Goal: Use online tool/utility

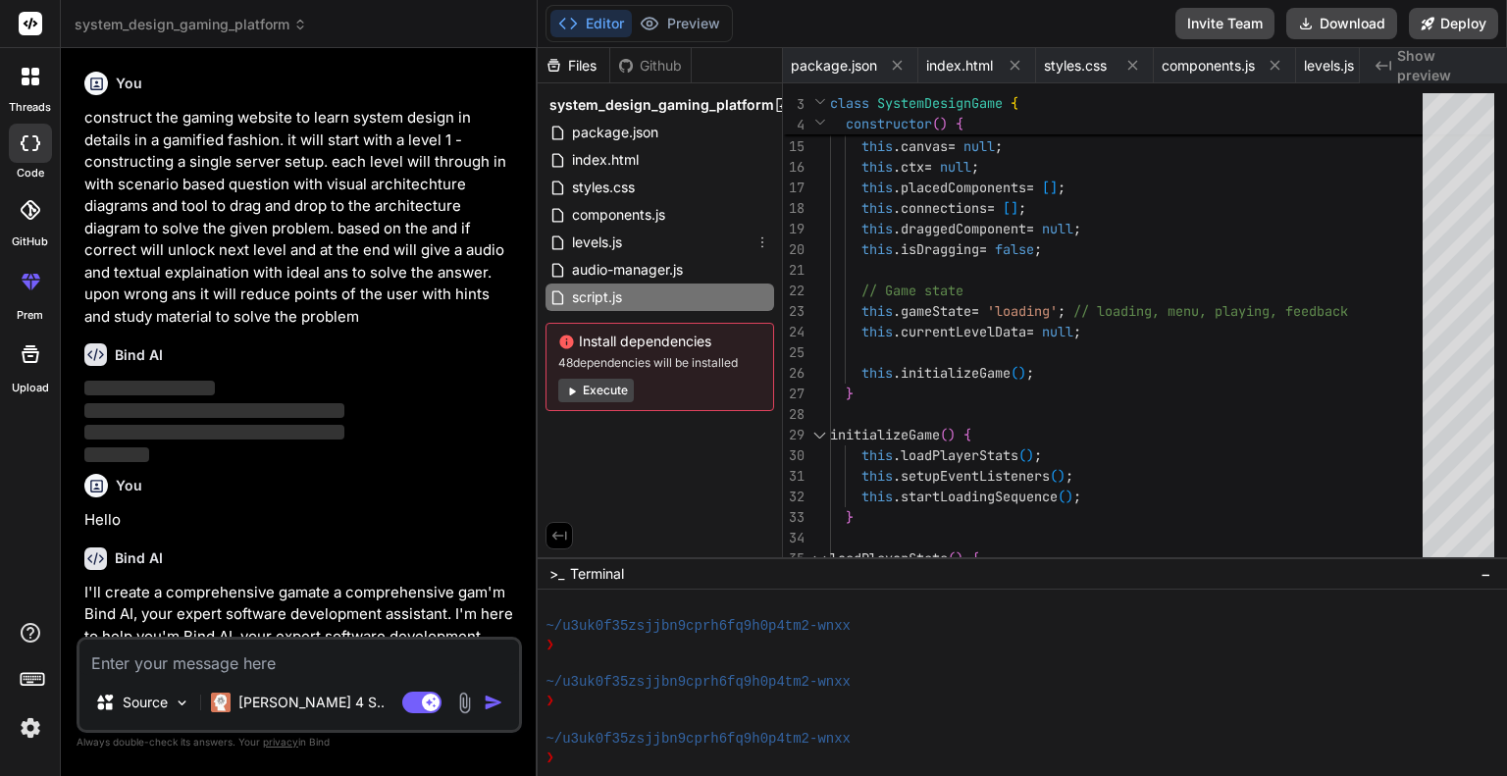
scroll to position [1243, 0]
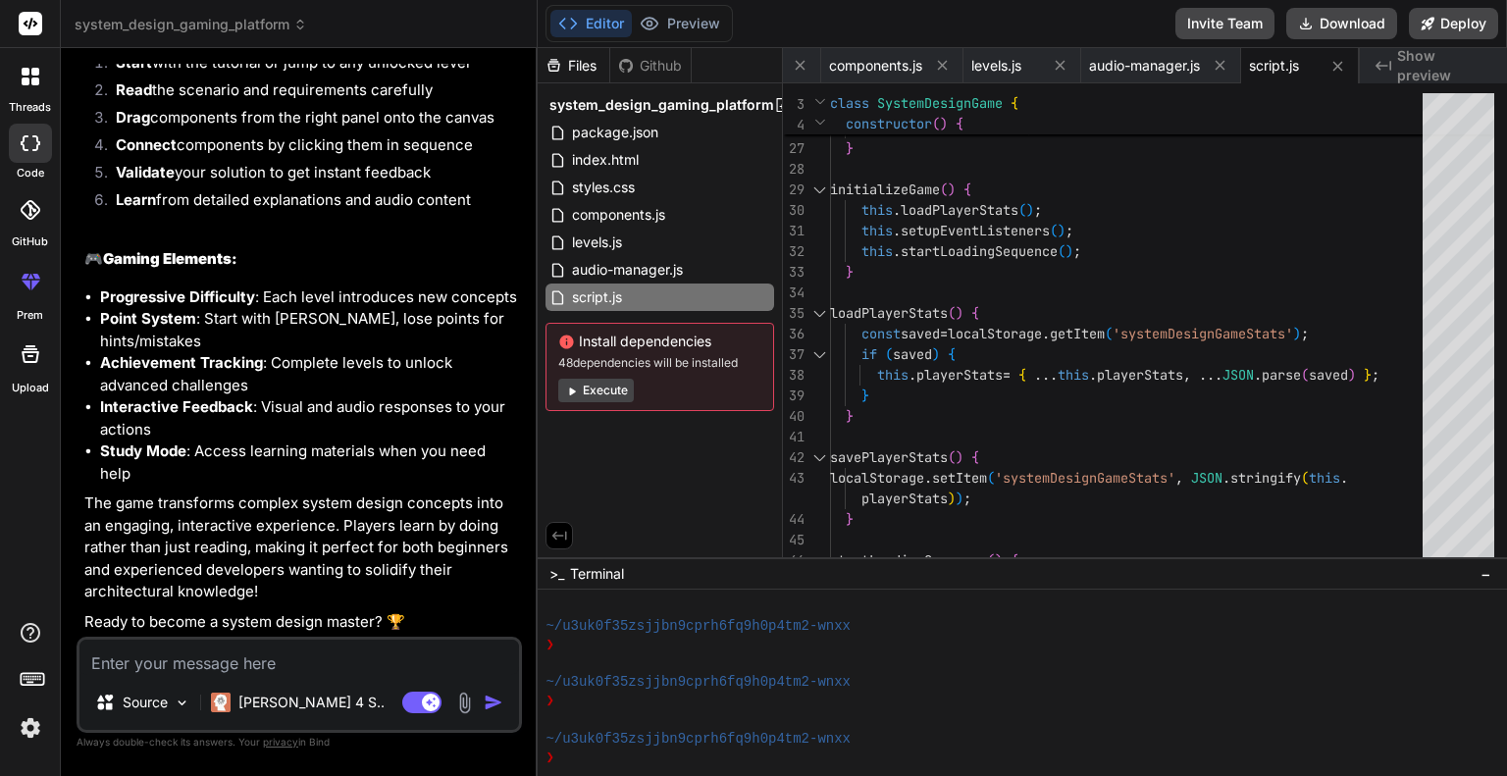
click at [494, 701] on img "button" at bounding box center [494, 703] width 20 height 20
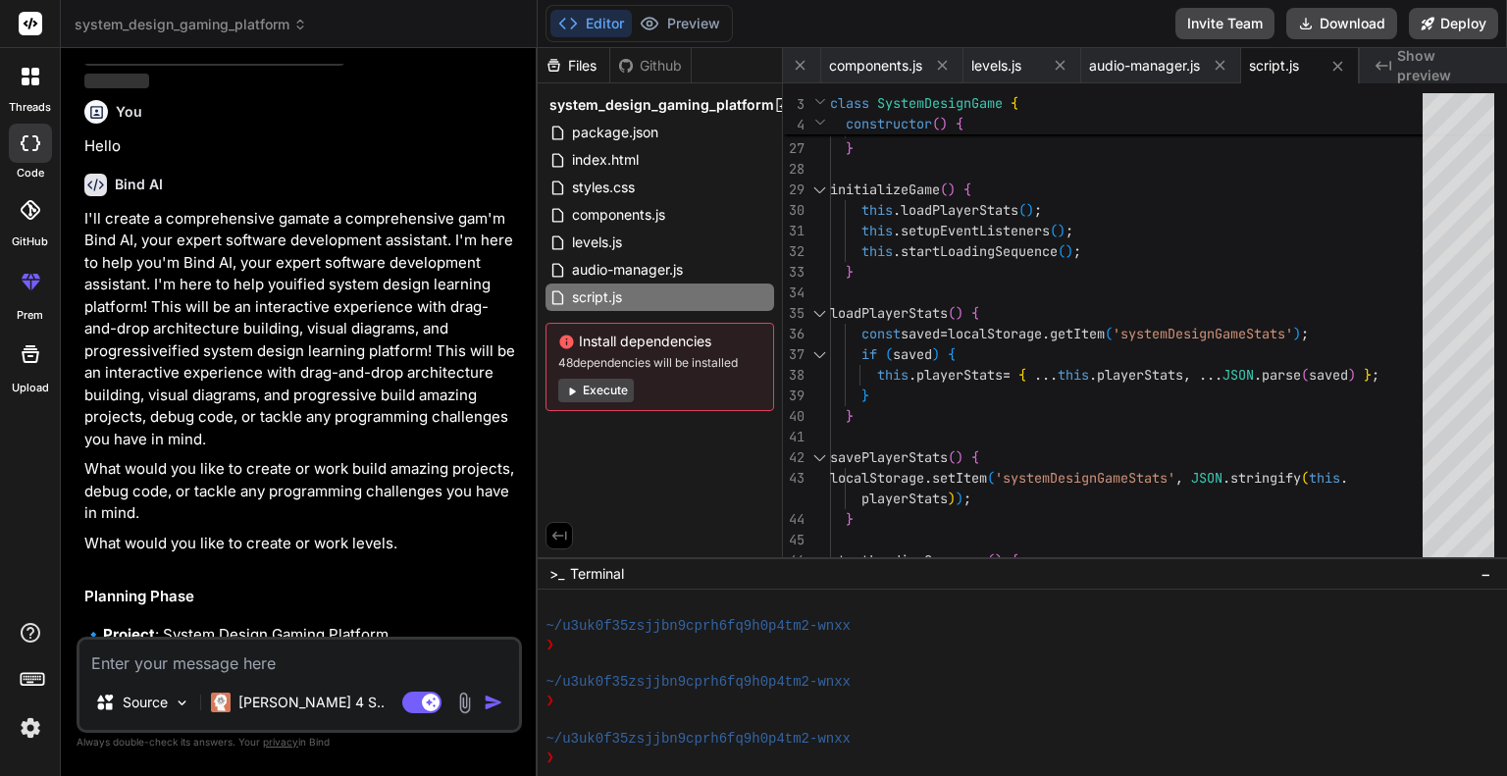
scroll to position [0, 0]
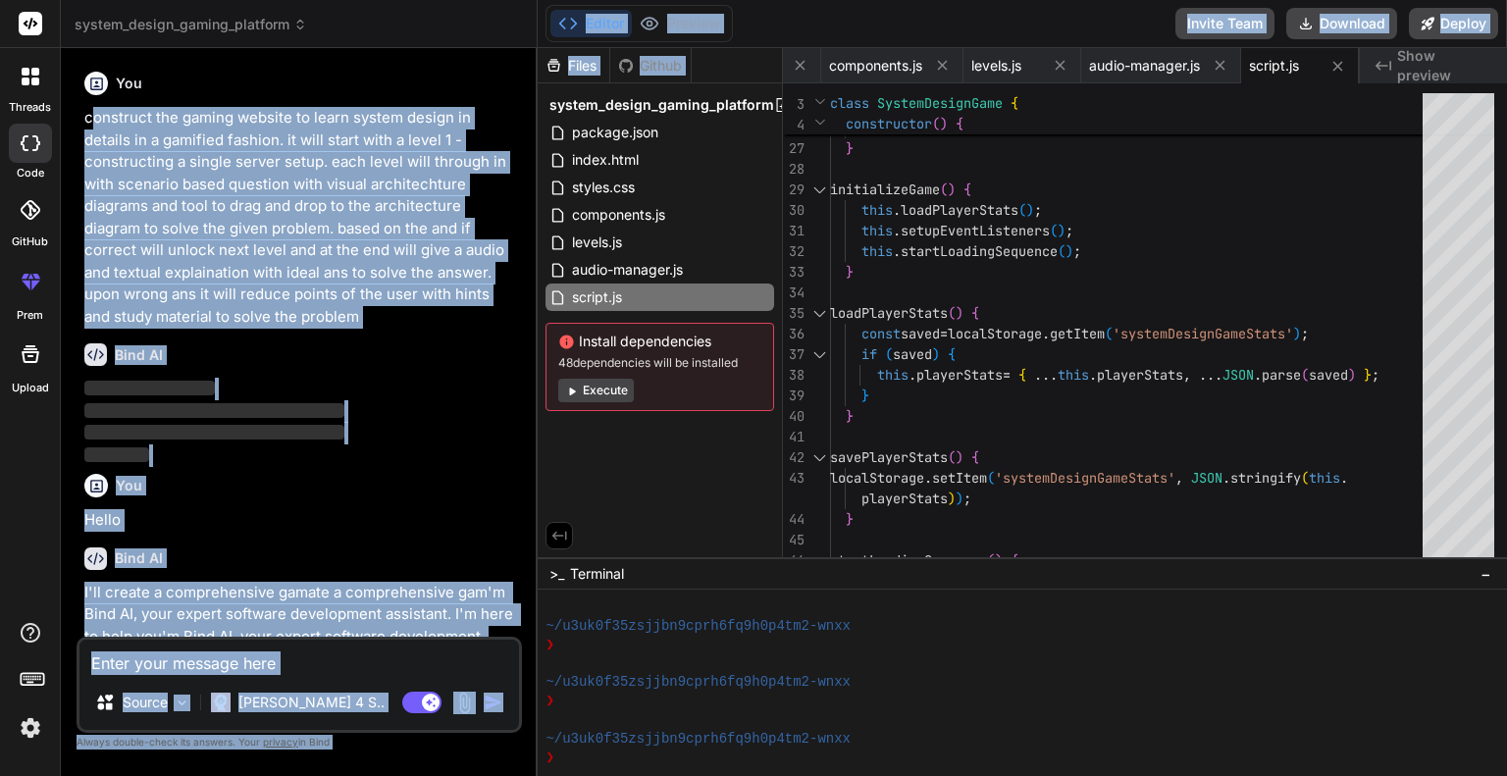
drag, startPoint x: 88, startPoint y: 117, endPoint x: 538, endPoint y: 294, distance: 483.1
click at [538, 294] on div "system_design_gaming_platform Created with Pixso. Bind AI Web Search Created wi…" at bounding box center [784, 388] width 1446 height 776
click at [451, 270] on p "construct the gaming website to learn system design in details in a gamified fa…" at bounding box center [301, 217] width 434 height 221
click at [510, 286] on p "construct the gaming website to learn system design in details in a gamified fa…" at bounding box center [301, 217] width 434 height 221
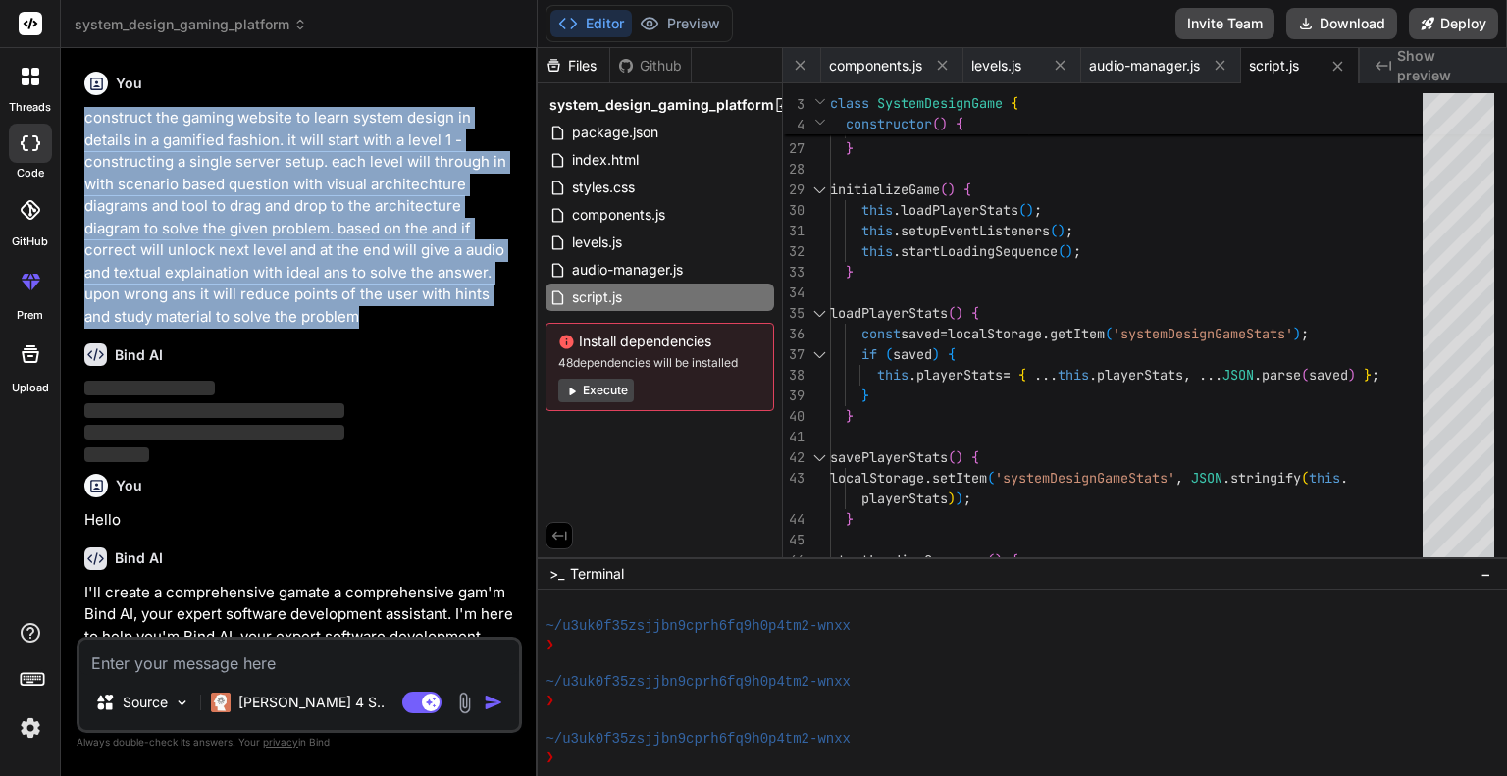
drag, startPoint x: 495, startPoint y: 290, endPoint x: 82, endPoint y: 112, distance: 449.9
click at [82, 112] on div "You construct the gaming website to learn system design in details in a gamifie…" at bounding box center [300, 350] width 441 height 573
copy p "construct the gaming website to learn system design in details in a gamified fa…"
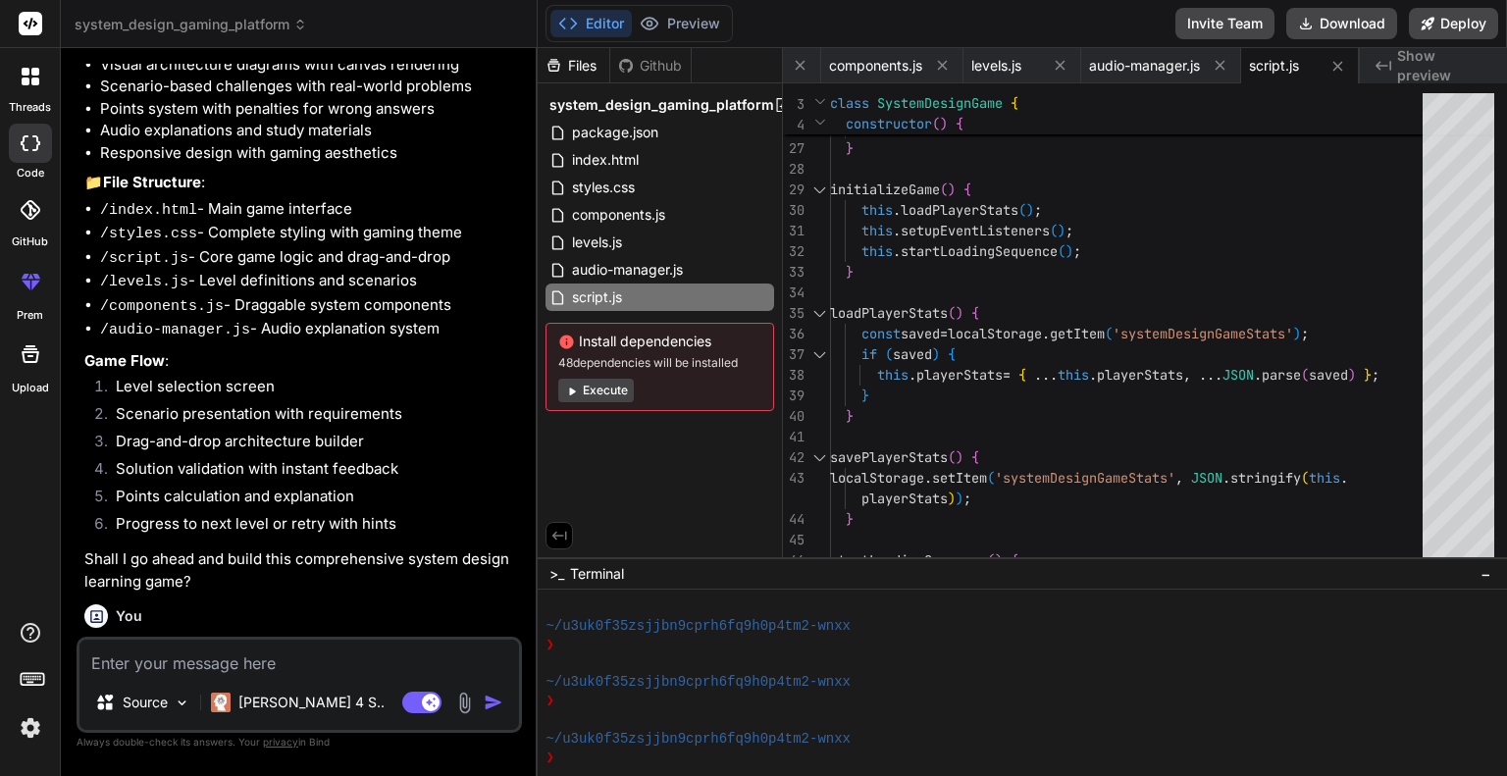
scroll to position [2060, 0]
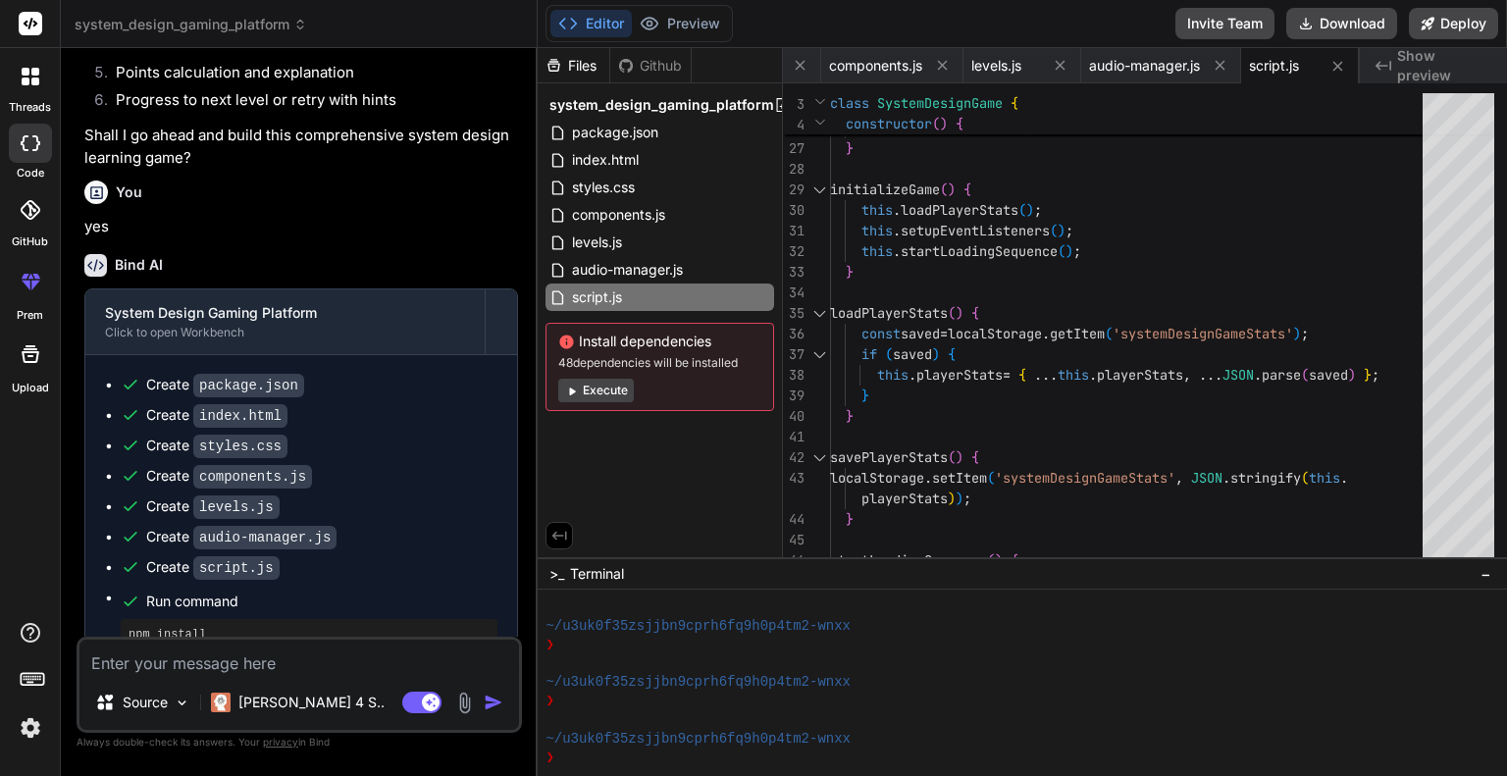
click at [589, 377] on div "Install dependencies 48 dependencies will be installed Execute" at bounding box center [659, 367] width 229 height 88
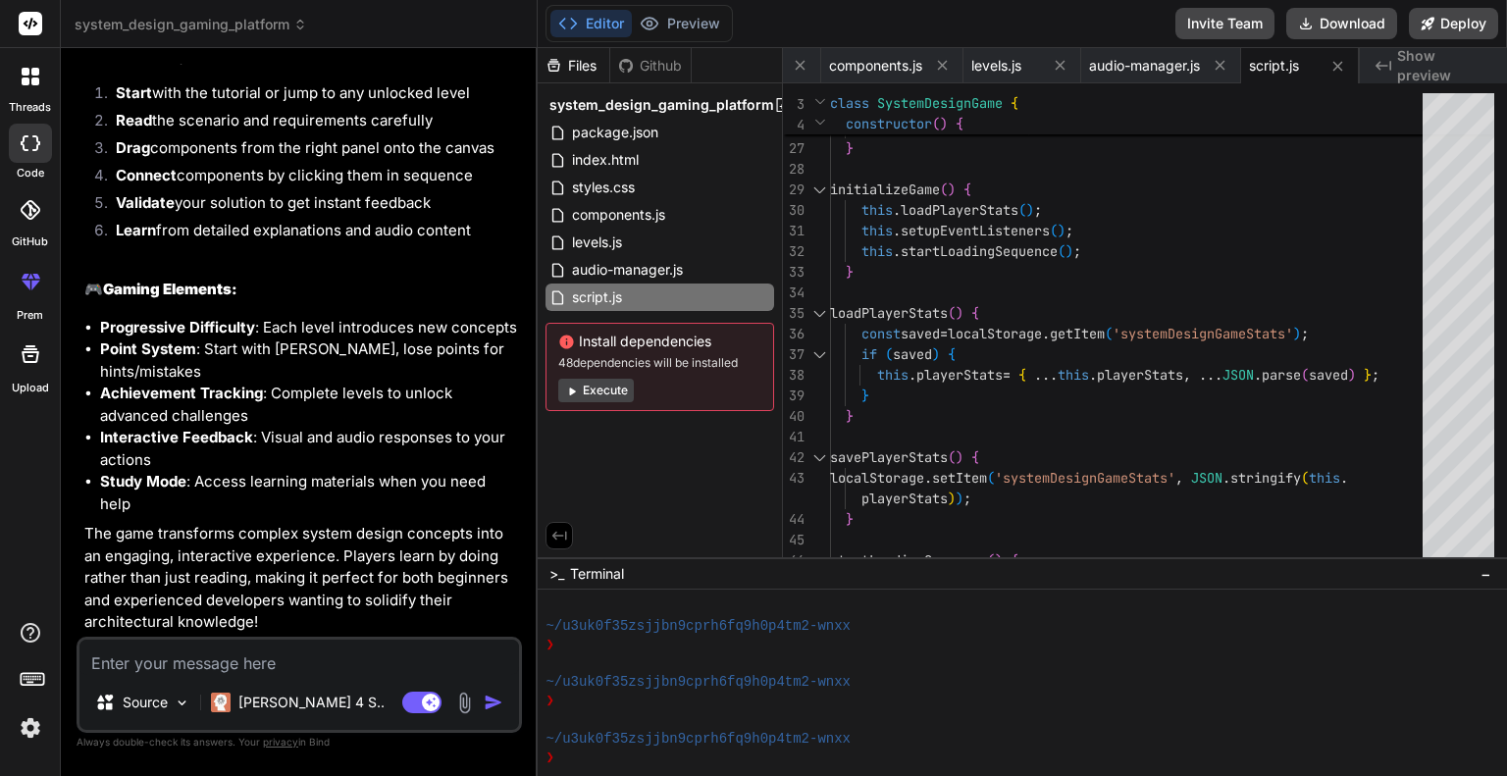
scroll to position [3414, 0]
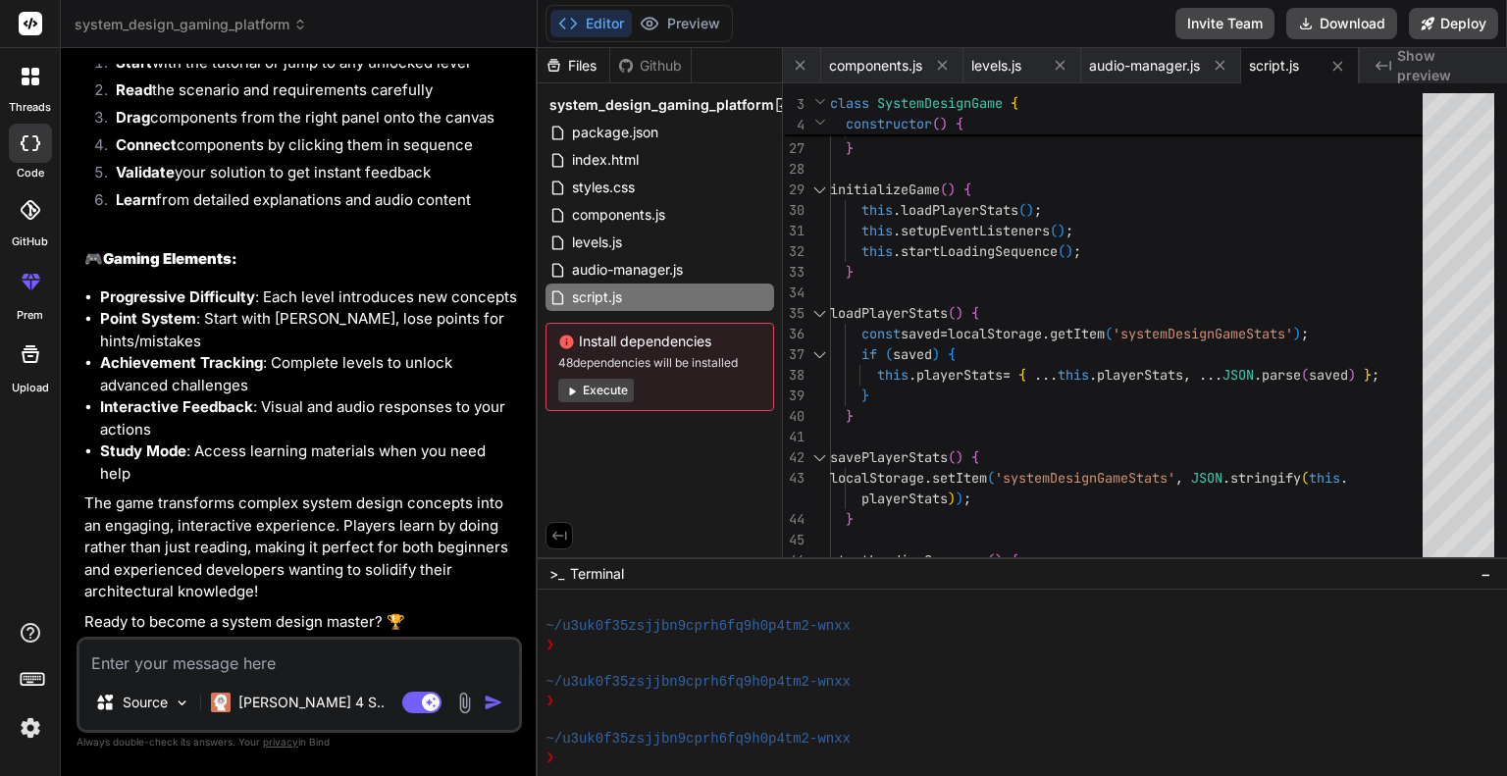
click at [604, 391] on button "Execute" at bounding box center [596, 391] width 76 height 24
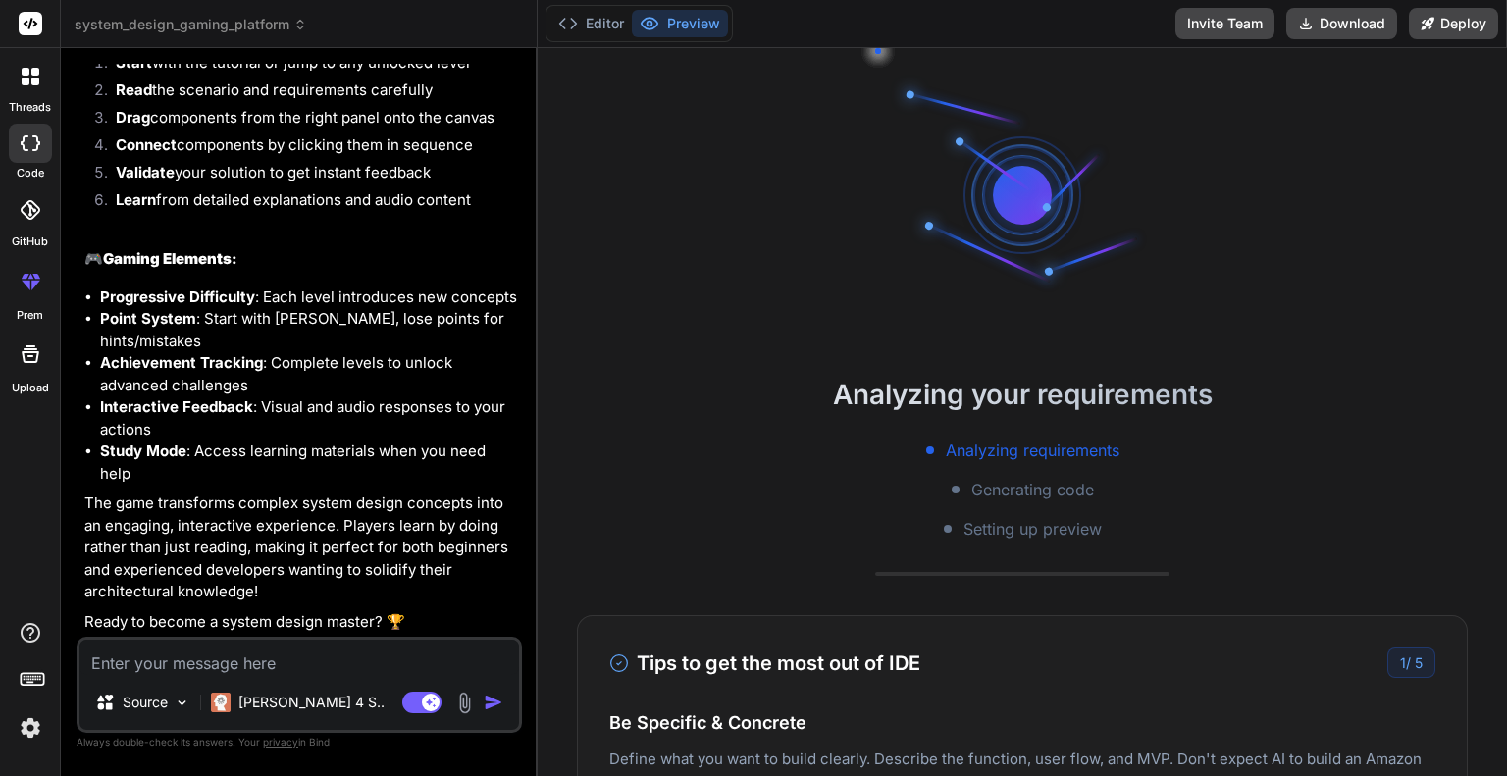
scroll to position [1469, 0]
type textarea "x"
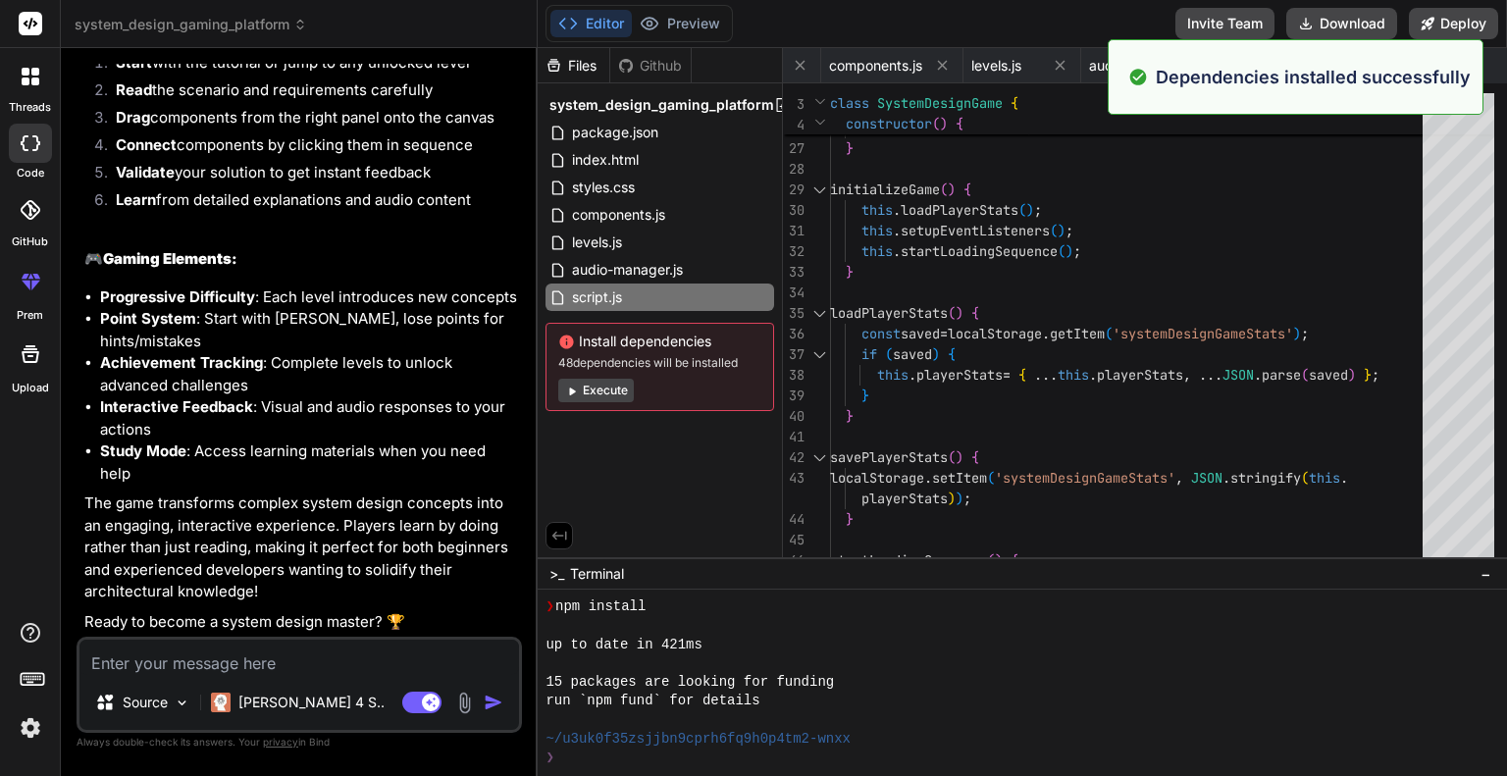
scroll to position [1525, 0]
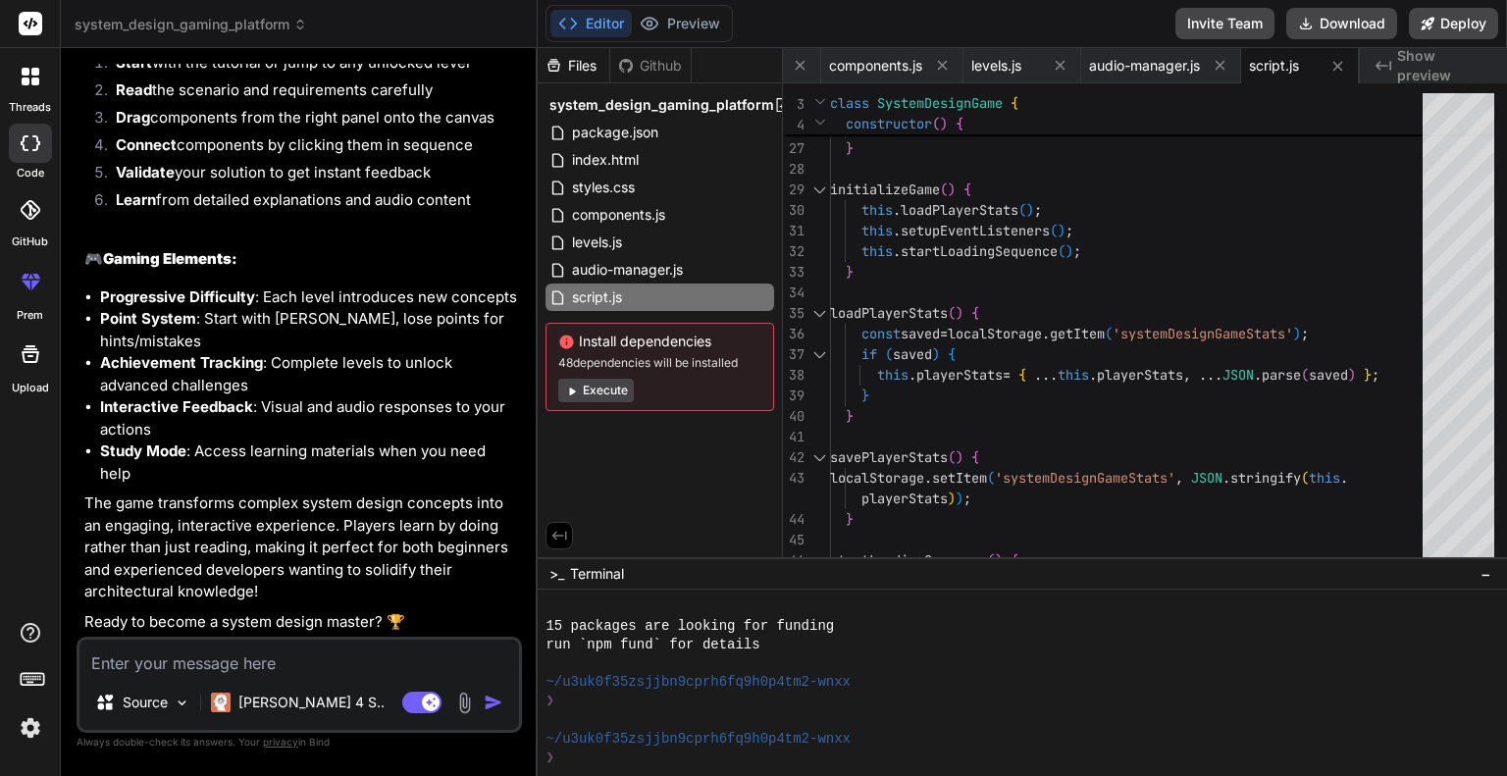
click at [259, 652] on textarea at bounding box center [298, 657] width 439 height 35
type textarea "y"
type textarea "x"
type textarea "ye"
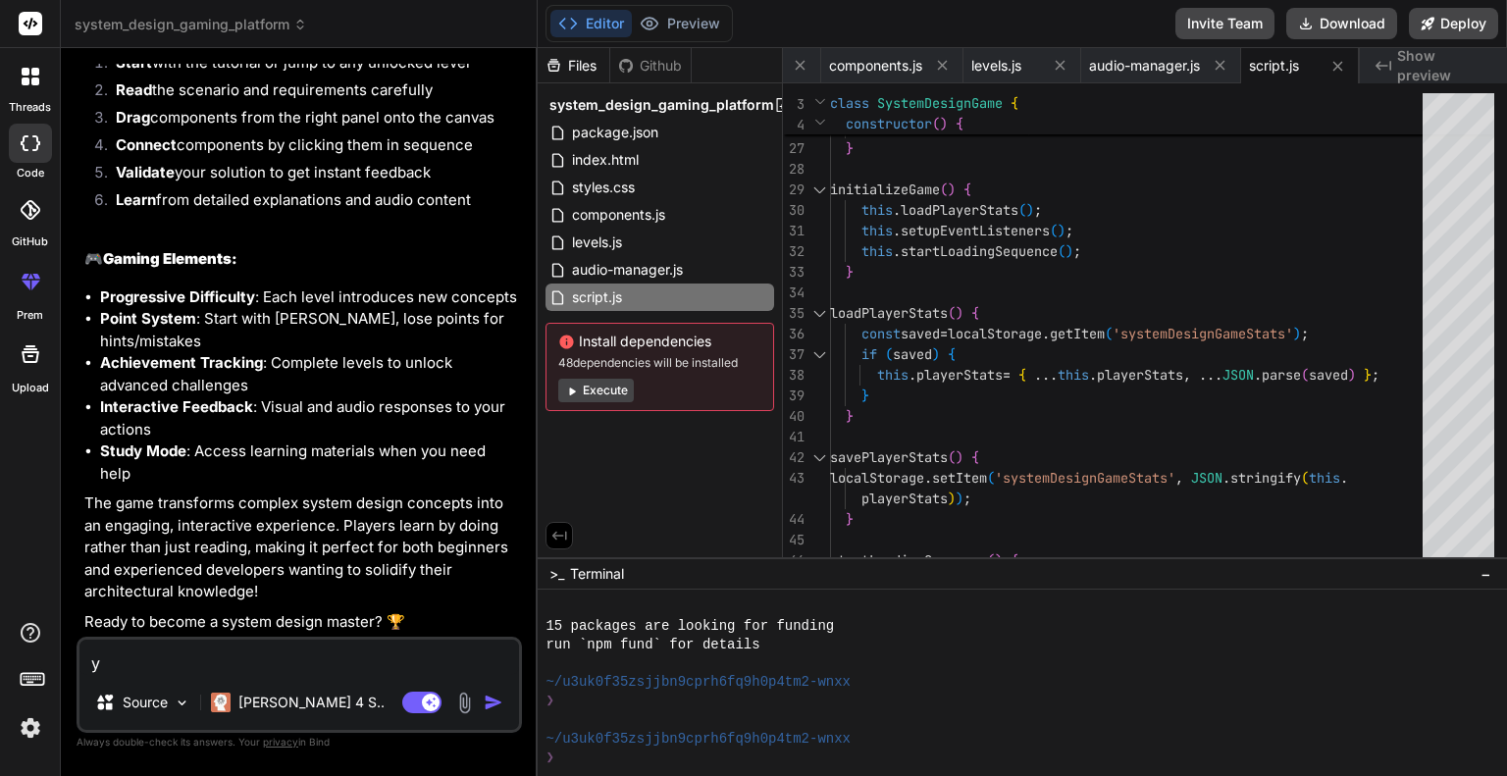
type textarea "x"
type textarea "yes"
type textarea "x"
type textarea "yes"
click at [496, 703] on img "button" at bounding box center [494, 703] width 20 height 20
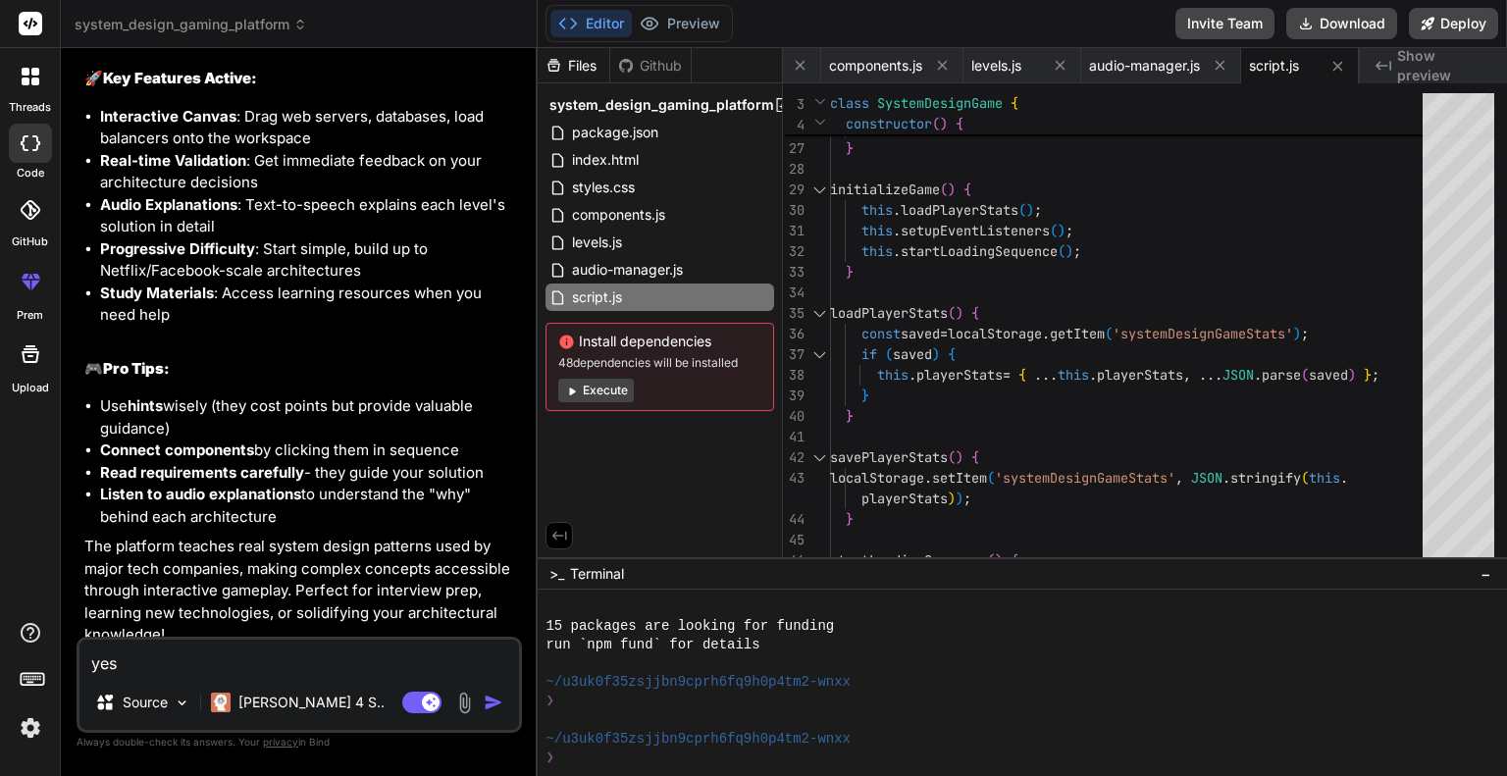
scroll to position [4556, 0]
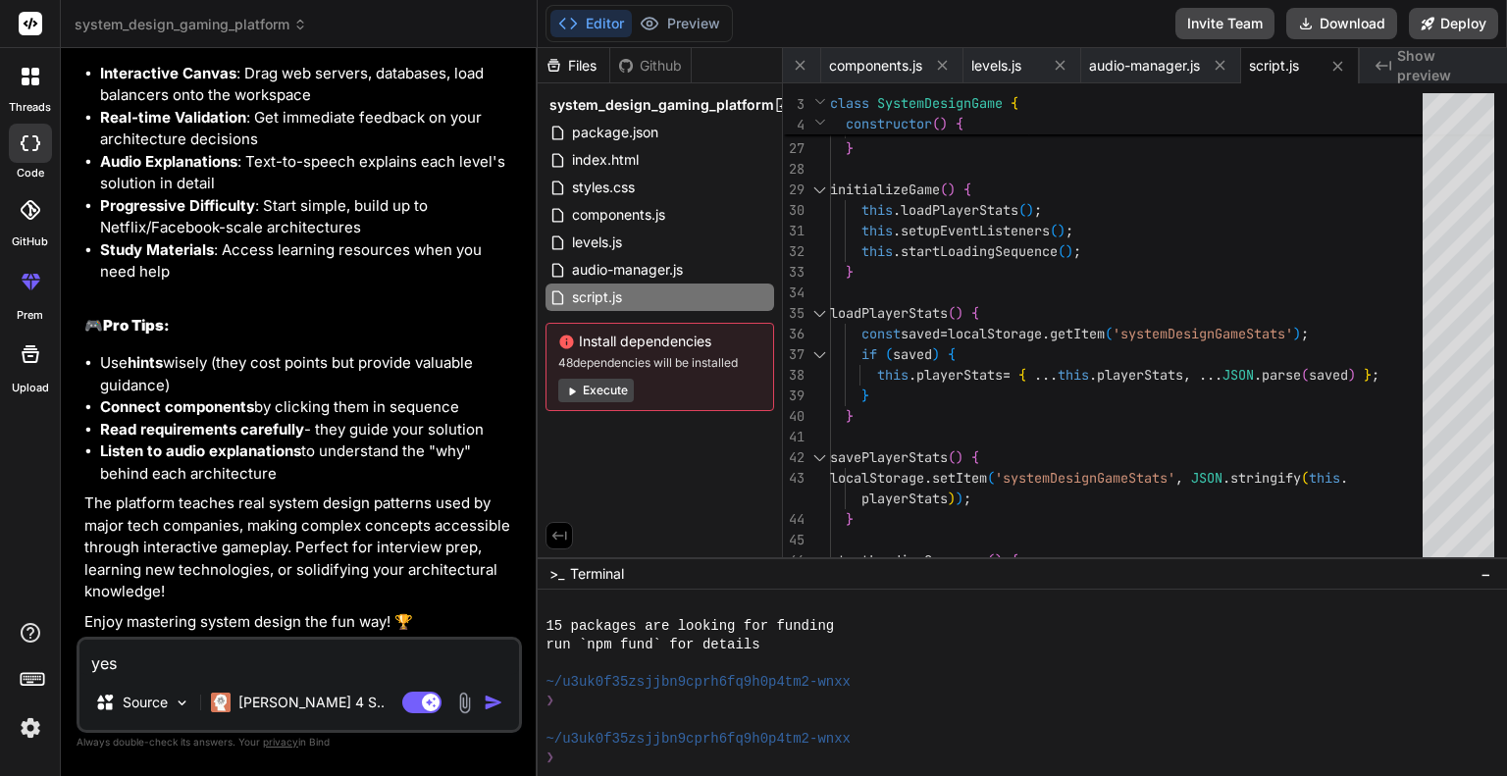
type textarea "x"
click at [621, 762] on div "❯" at bounding box center [1010, 757] width 931 height 19
click at [353, 670] on textarea "yes" at bounding box center [298, 657] width 439 height 35
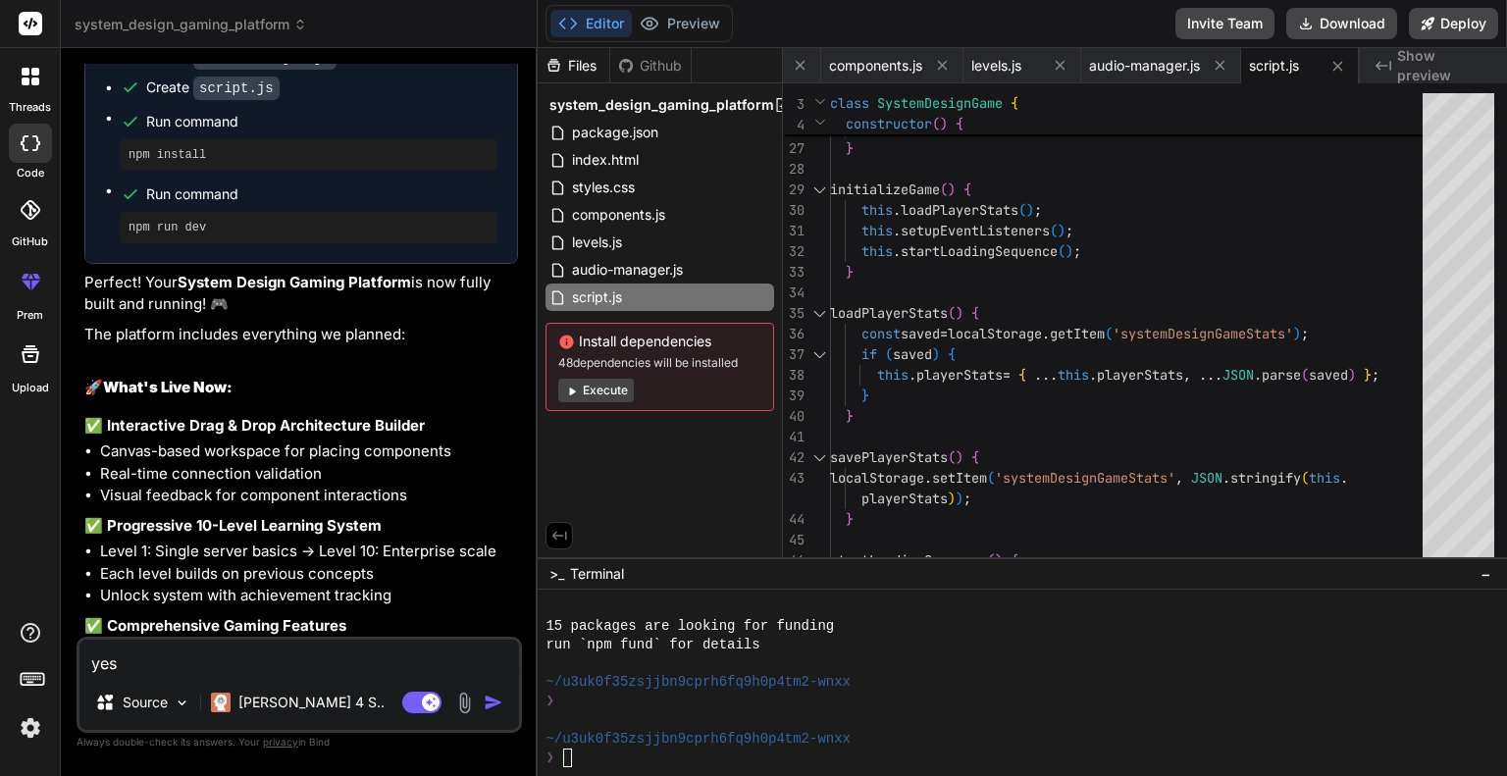
scroll to position [2496, 0]
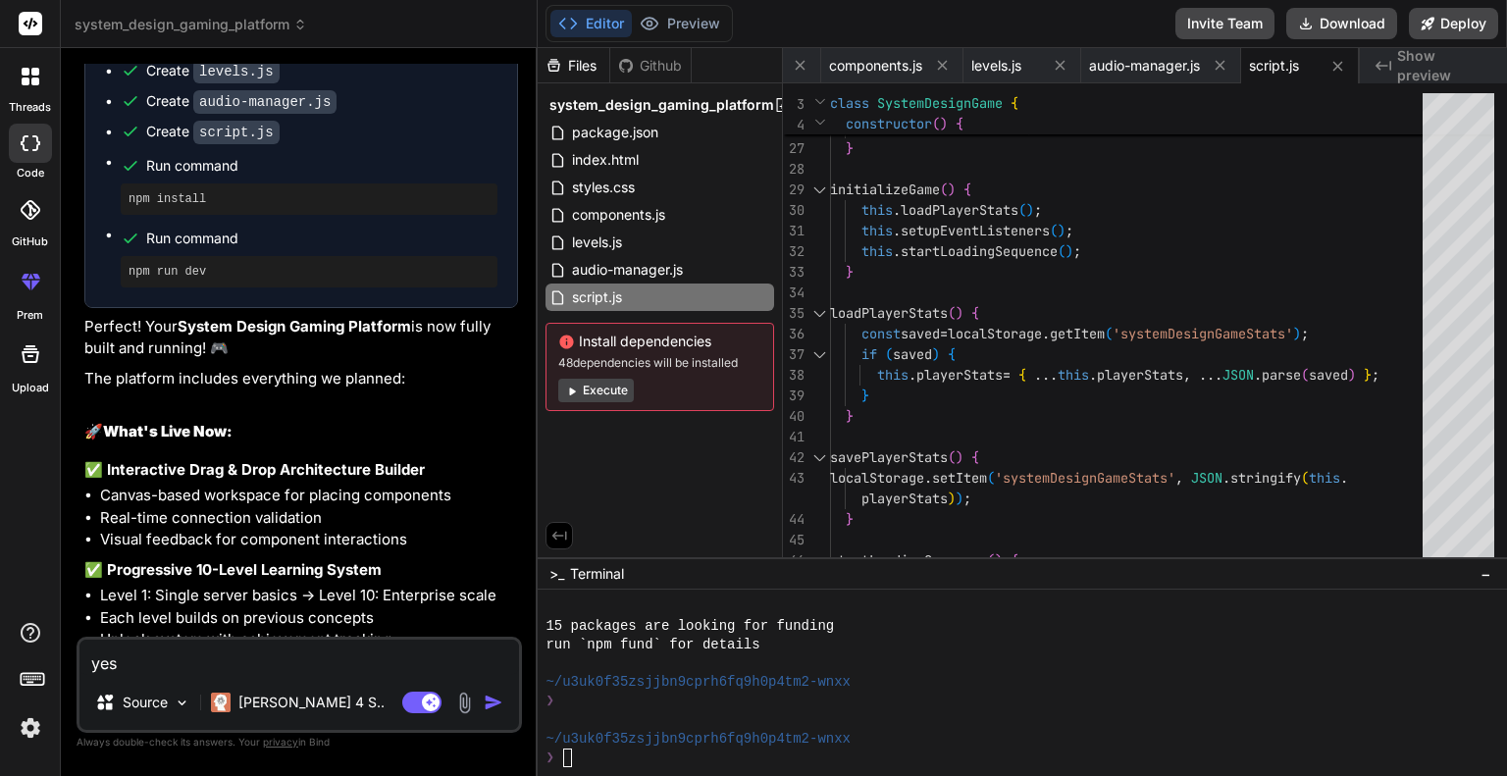
click at [1426, 66] on span "Show preview" at bounding box center [1444, 65] width 94 height 39
click at [1424, 66] on span "Show preview" at bounding box center [1444, 65] width 94 height 39
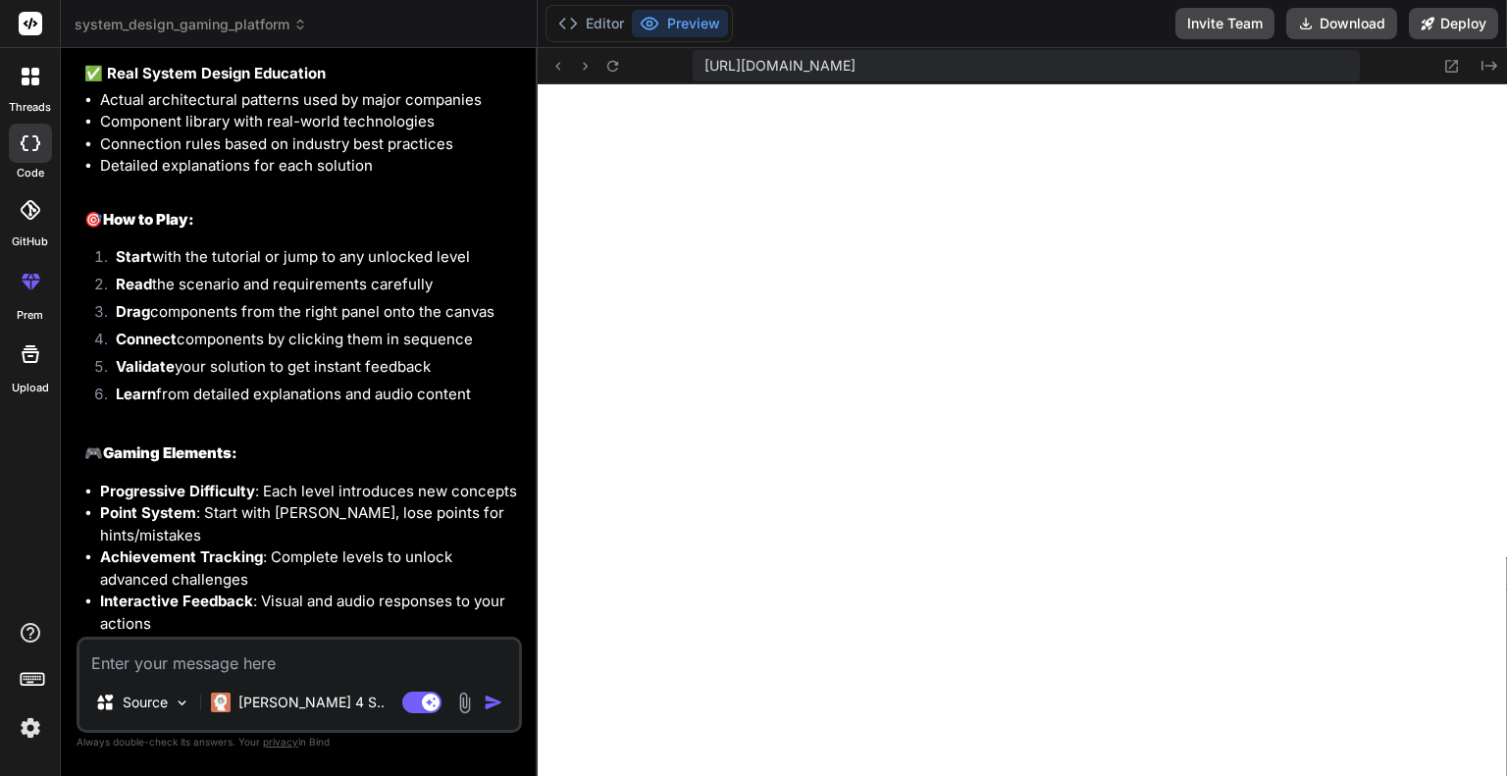
scroll to position [828, 0]
click at [614, 65] on icon at bounding box center [612, 65] width 11 height 11
click at [616, 62] on icon at bounding box center [612, 65] width 11 height 11
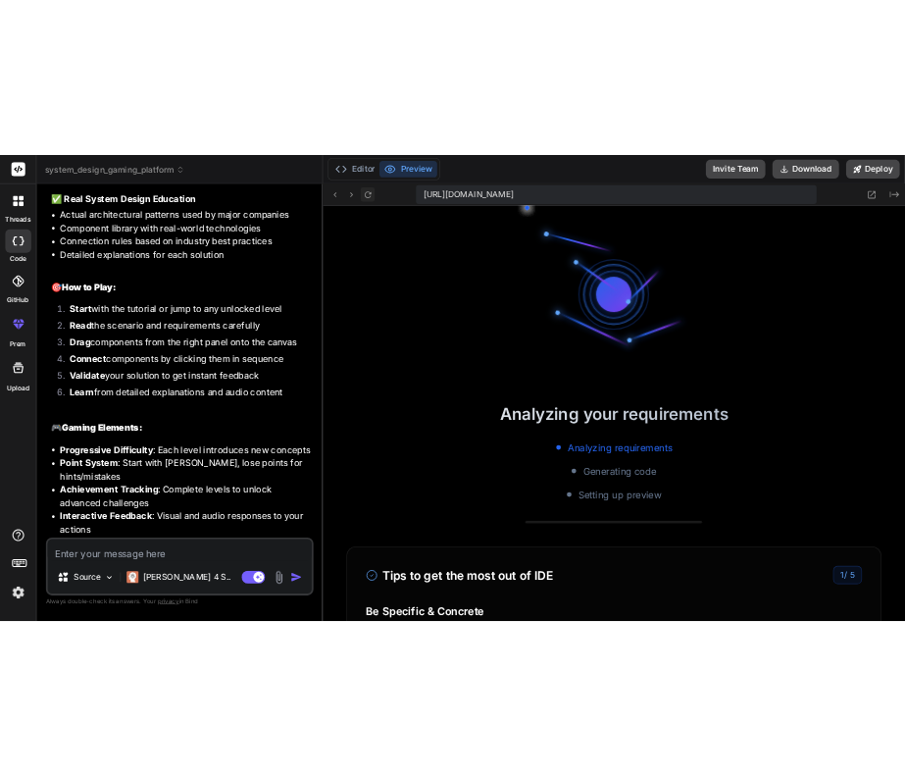
scroll to position [1356, 0]
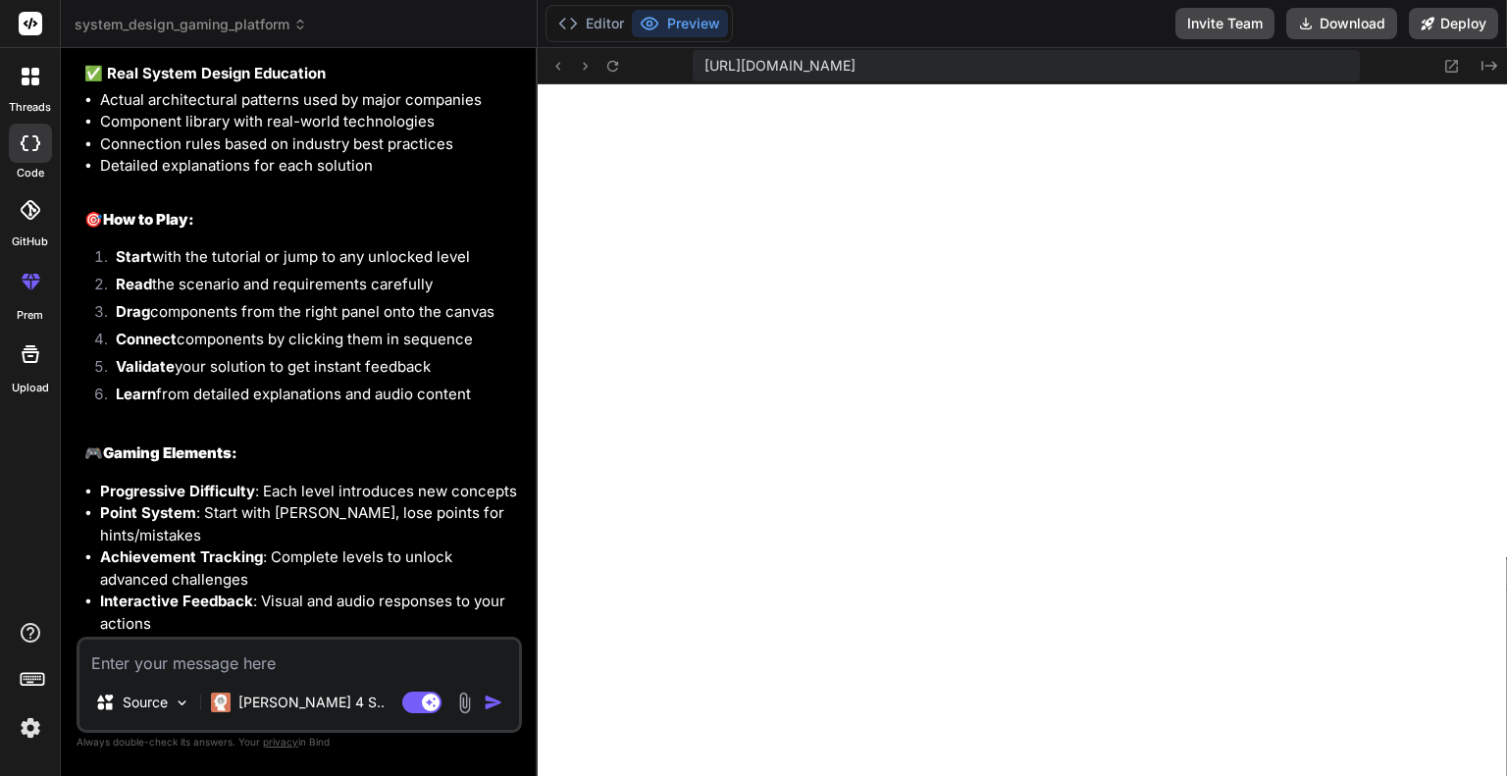
click at [855, 65] on span "https://u3uk0f35zsjjbn9cprh6fq9h0p4tm2-wnxx--3000--96435430.local-corp.webconta…" at bounding box center [779, 66] width 151 height 20
click at [598, 24] on button "Editor" at bounding box center [590, 23] width 81 height 27
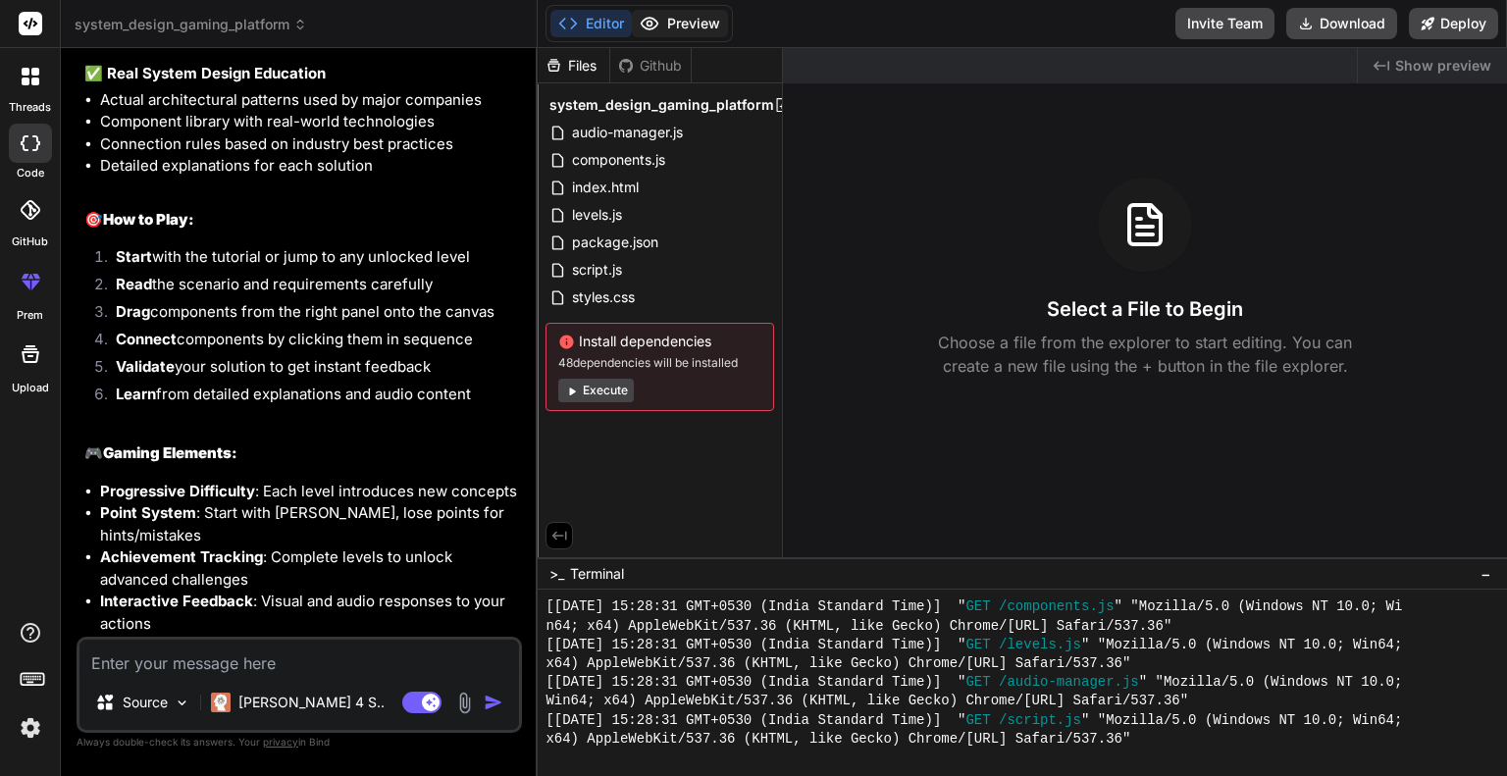
click at [663, 24] on button "Preview" at bounding box center [680, 23] width 96 height 27
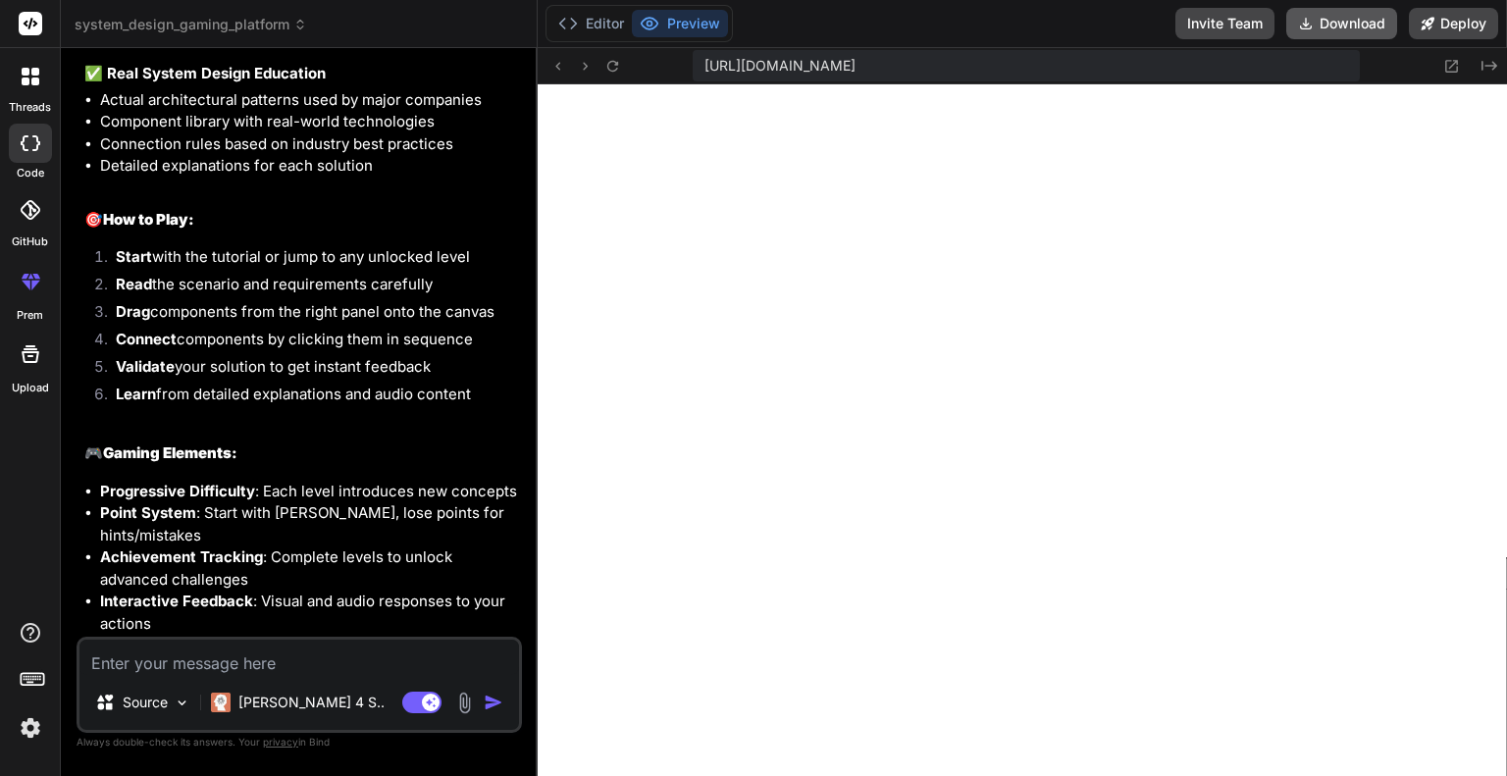
click at [1332, 19] on button "Download" at bounding box center [1341, 23] width 111 height 31
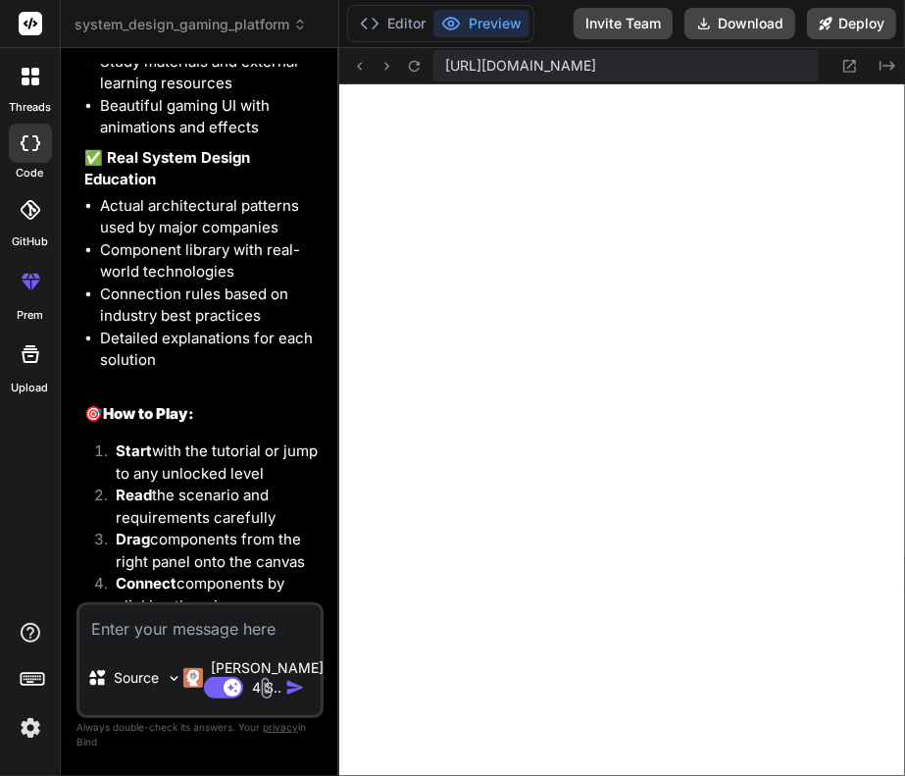
scroll to position [2034, 0]
click at [423, 65] on button at bounding box center [414, 66] width 24 height 24
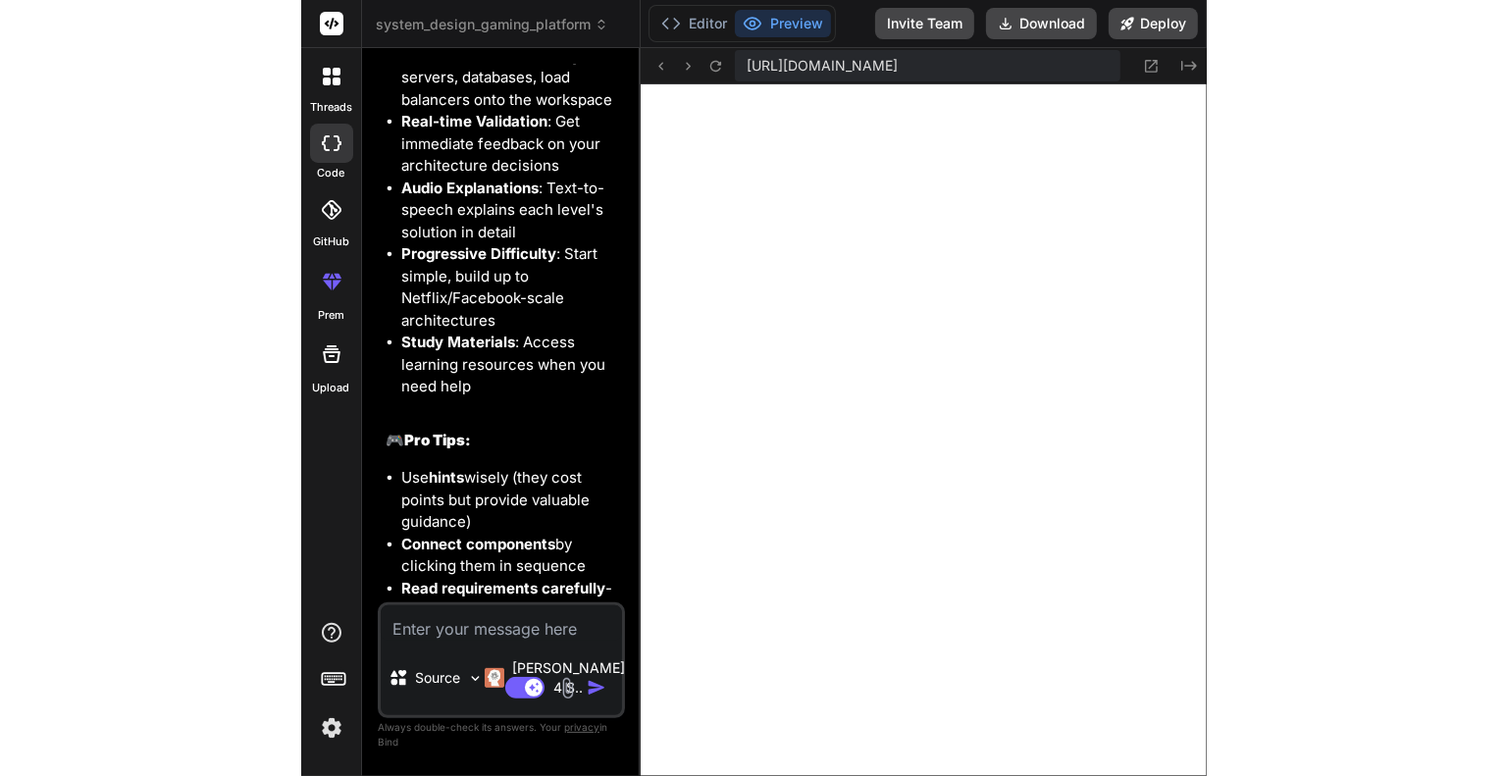
scroll to position [8758, 0]
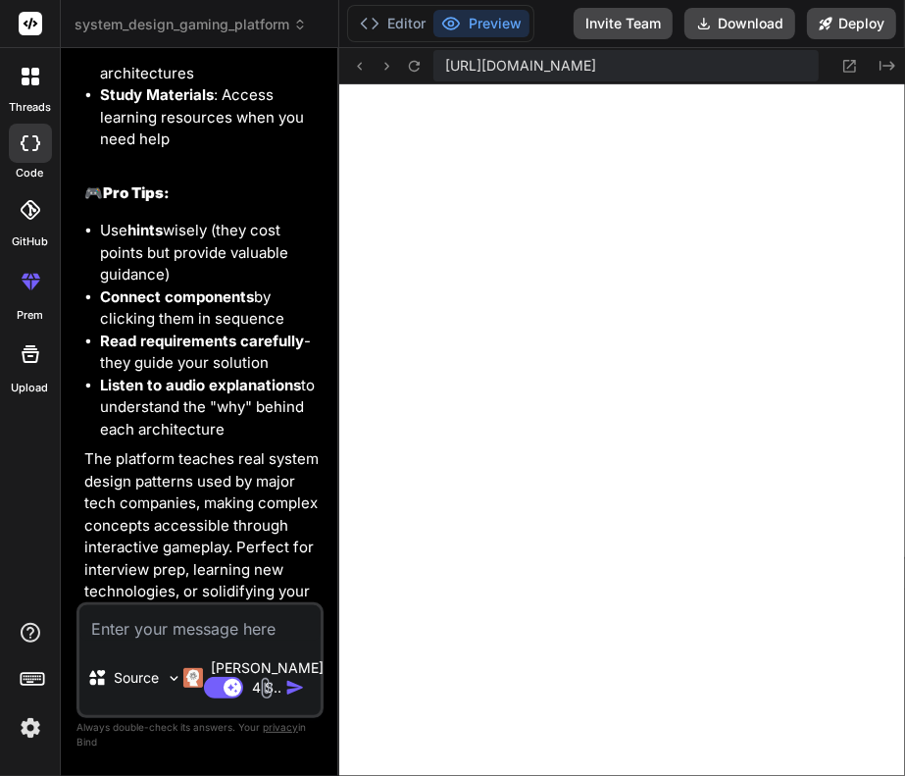
type textarea "x"
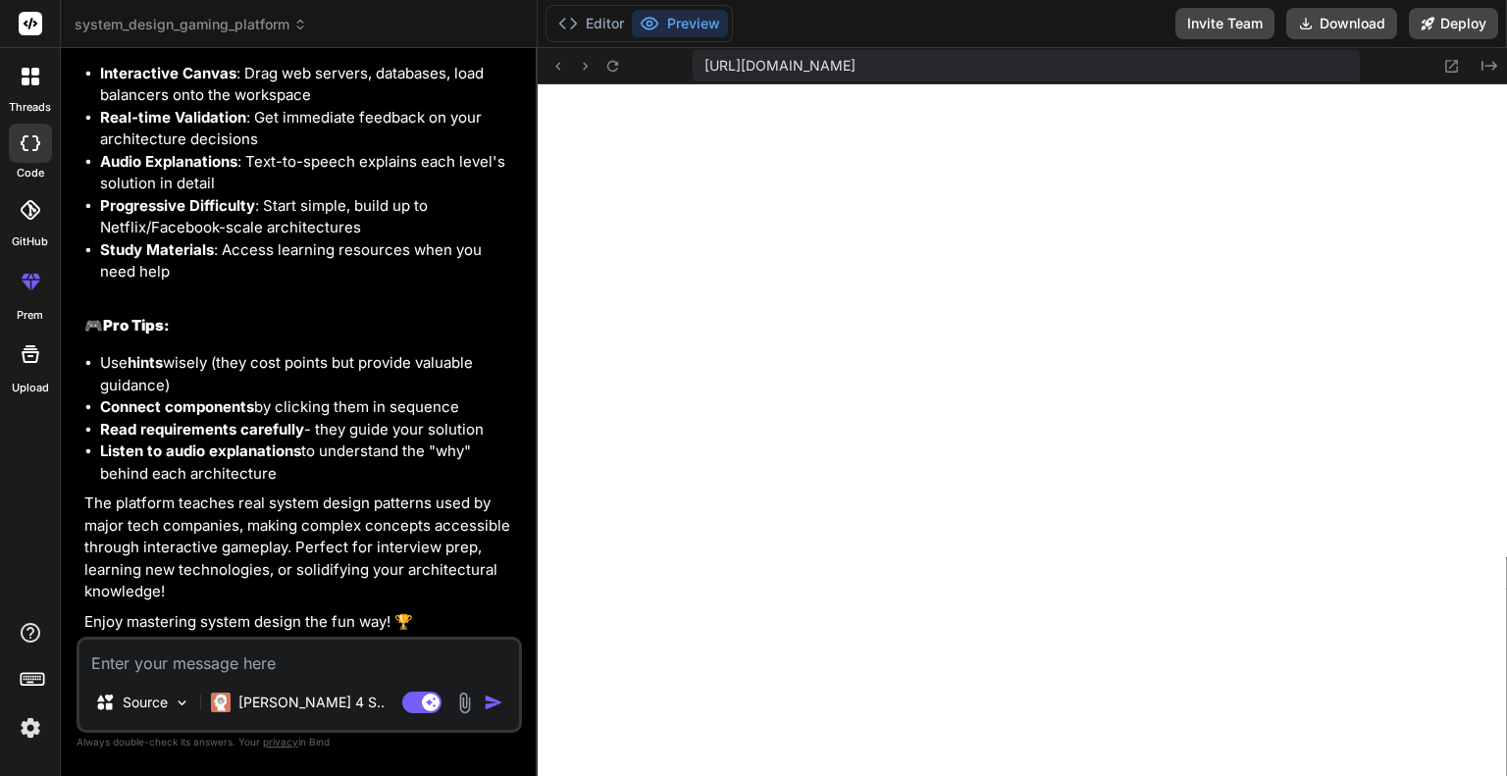
scroll to position [1695, 0]
